Goal: Navigation & Orientation: Find specific page/section

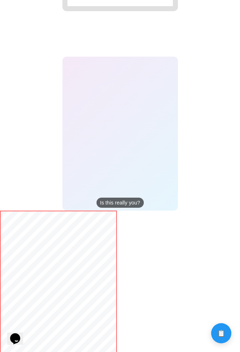
scroll to position [618, 0]
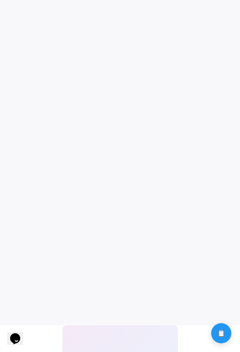
scroll to position [41, 0]
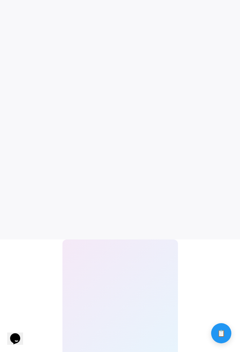
scroll to position [218, 0]
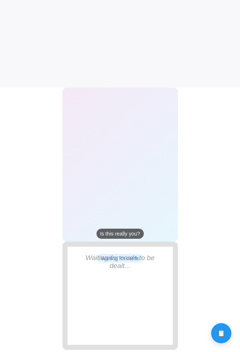
scroll to position [171, 0]
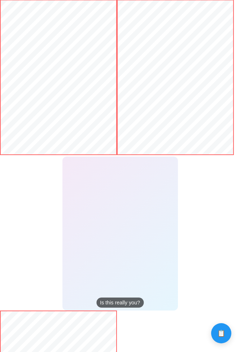
scroll to position [775, 0]
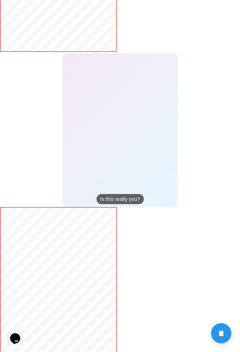
scroll to position [621, 0]
